Goal: Use online tool/utility: Utilize a website feature to perform a specific function

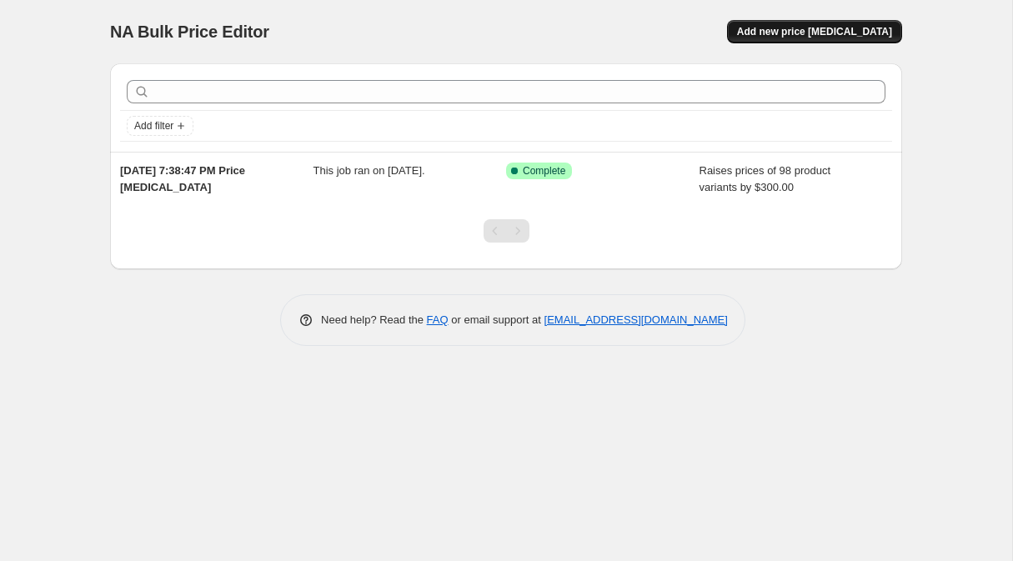
click at [829, 27] on span "Add new price [MEDICAL_DATA]" at bounding box center [814, 31] width 155 height 13
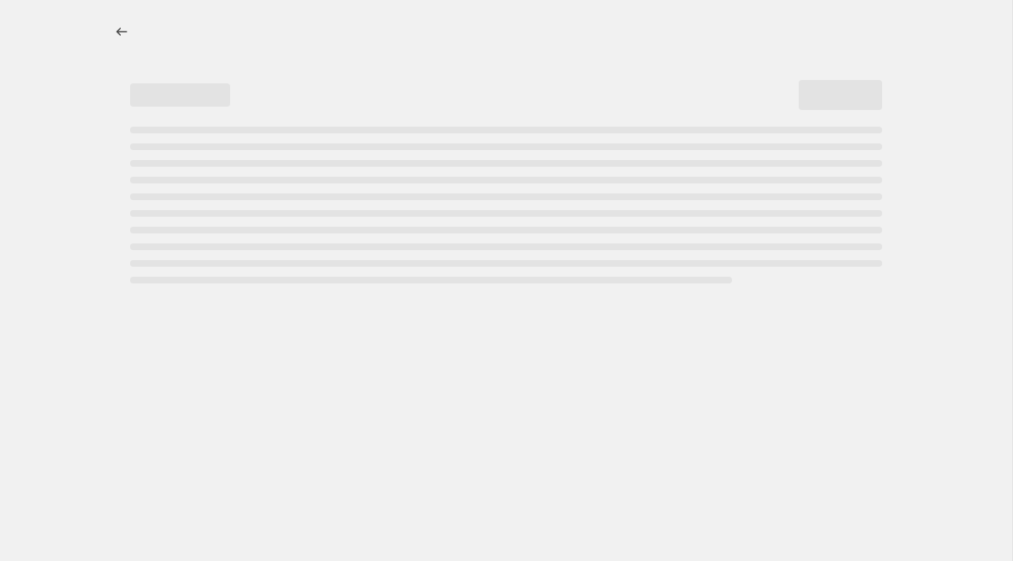
select select "percentage"
